Goal: Find contact information: Obtain details needed to contact an individual or organization

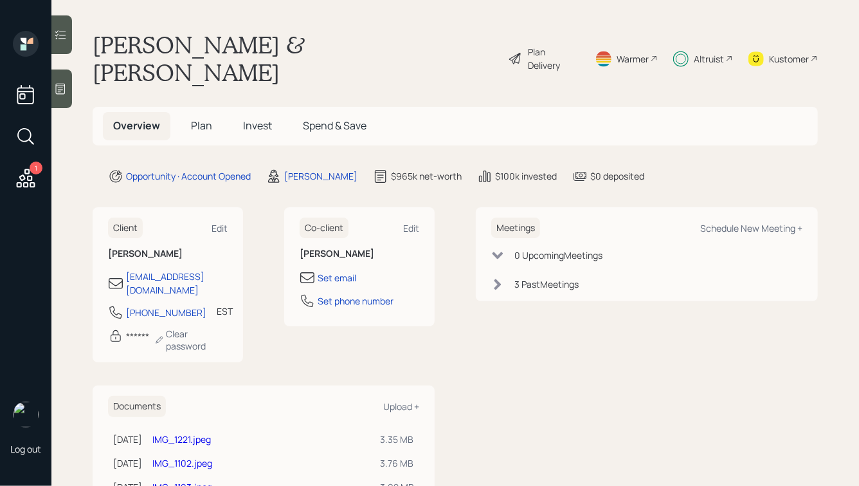
click at [257, 118] on span "Invest" at bounding box center [257, 125] width 29 height 14
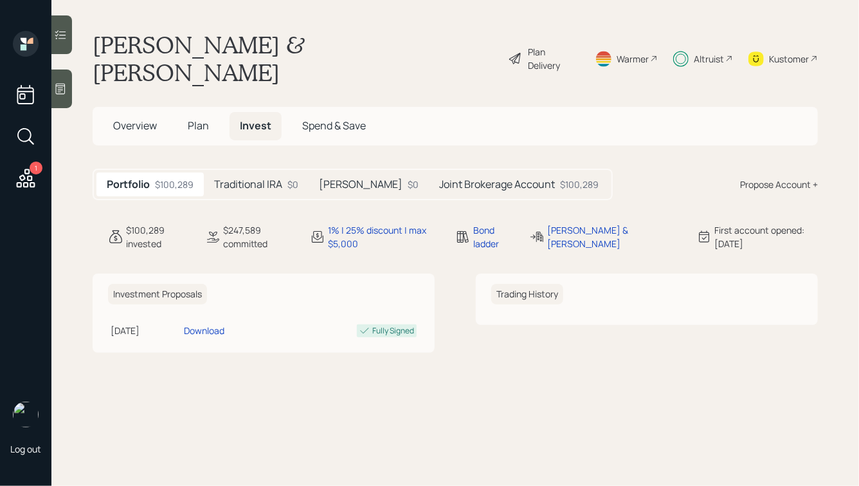
click at [439, 178] on h5 "Joint Brokerage Account" at bounding box center [497, 184] width 116 height 12
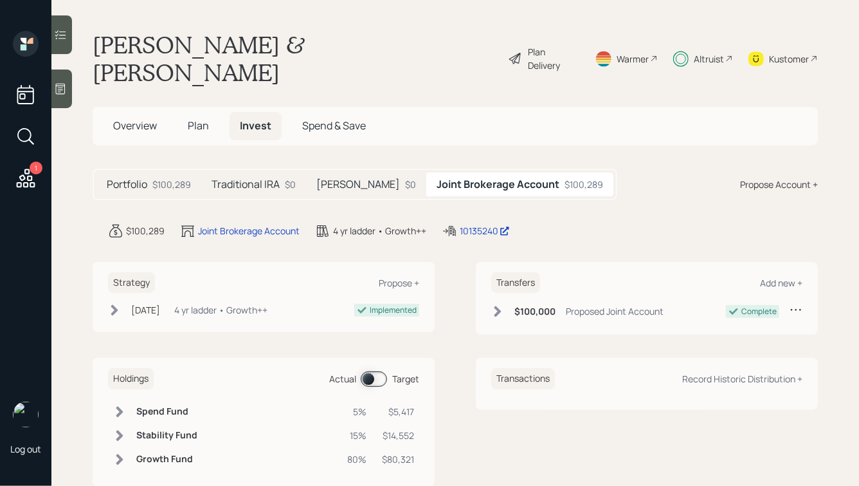
click at [250, 178] on h5 "Traditional IRA" at bounding box center [246, 184] width 68 height 12
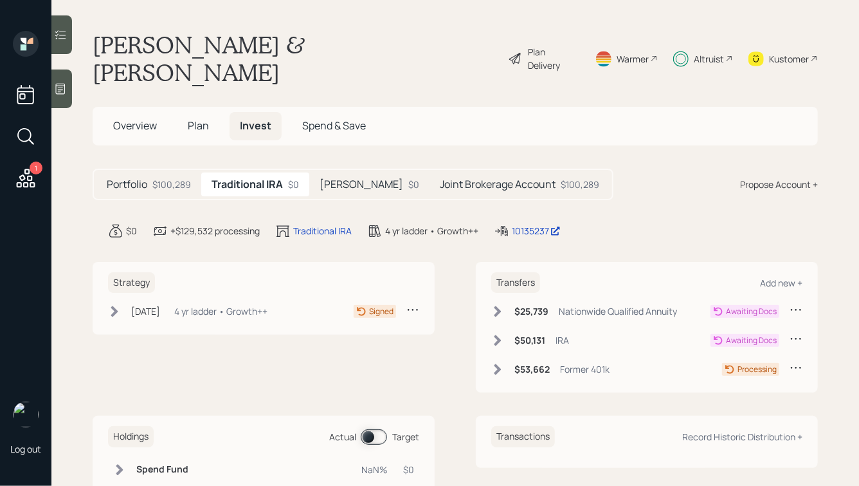
click at [331, 178] on h5 "[PERSON_NAME]" at bounding box center [362, 184] width 84 height 12
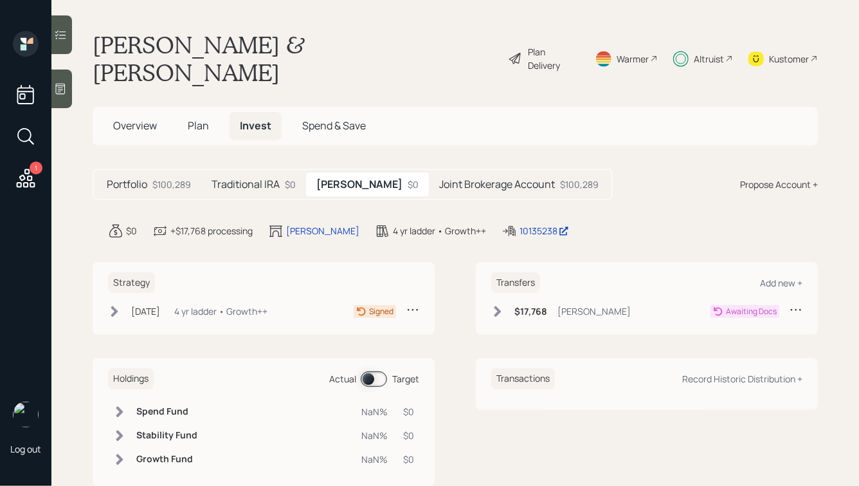
click at [143, 178] on h5 "Portfolio" at bounding box center [127, 184] width 41 height 12
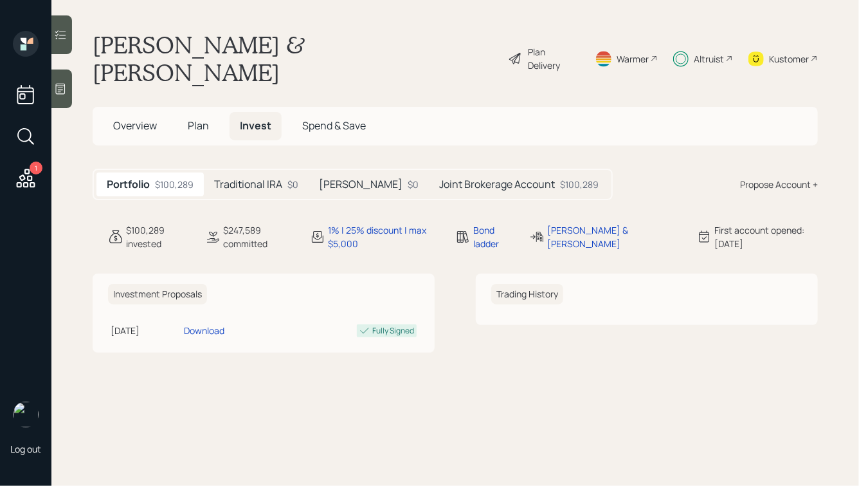
click at [154, 118] on span "Overview" at bounding box center [135, 125] width 44 height 14
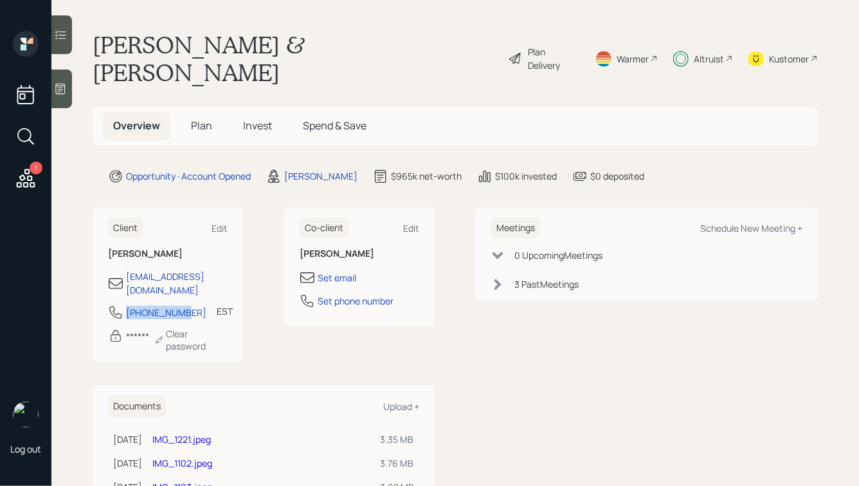
drag, startPoint x: 182, startPoint y: 273, endPoint x: 114, endPoint y: 273, distance: 68.2
click at [114, 304] on div "[PHONE_NUMBER]" at bounding box center [157, 311] width 98 height 15
copy div "[PHONE_NUMBER]"
